Goal: Check status: Check status

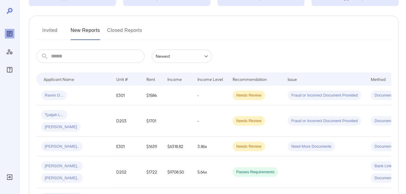
scroll to position [60, 0]
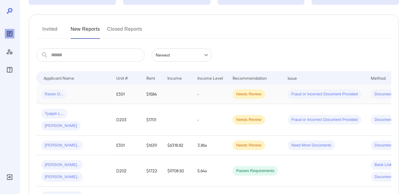
click at [187, 96] on td at bounding box center [177, 94] width 30 height 20
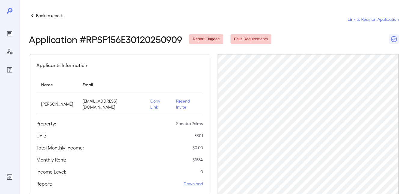
click at [186, 102] on p "Resend Invite" at bounding box center [187, 104] width 22 height 12
click at [39, 14] on p "Back to reports" at bounding box center [50, 16] width 28 height 6
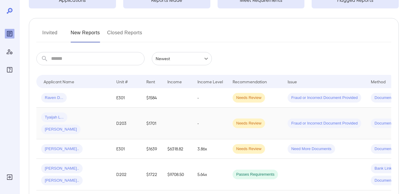
scroll to position [60, 0]
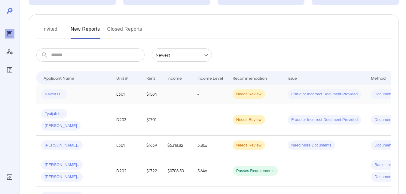
click at [55, 92] on span "Raven D..." at bounding box center [54, 94] width 26 height 6
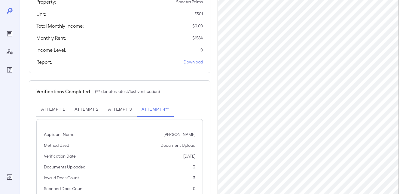
scroll to position [146, 0]
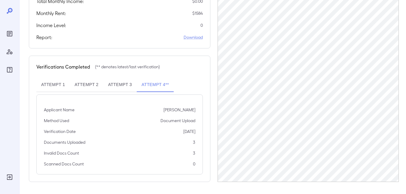
click at [120, 84] on button "Attempt 3" at bounding box center [119, 84] width 33 height 14
click at [148, 83] on button "Attempt 4**" at bounding box center [155, 84] width 37 height 14
click at [121, 81] on button "Attempt 3" at bounding box center [119, 84] width 33 height 14
click at [90, 83] on button "Attempt 2" at bounding box center [86, 84] width 33 height 14
click at [51, 86] on button "Attempt 1" at bounding box center [52, 84] width 33 height 14
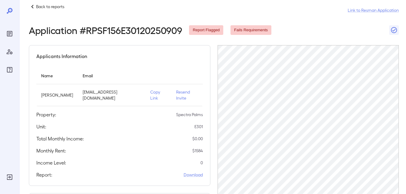
scroll to position [0, 0]
